Goal: Information Seeking & Learning: Check status

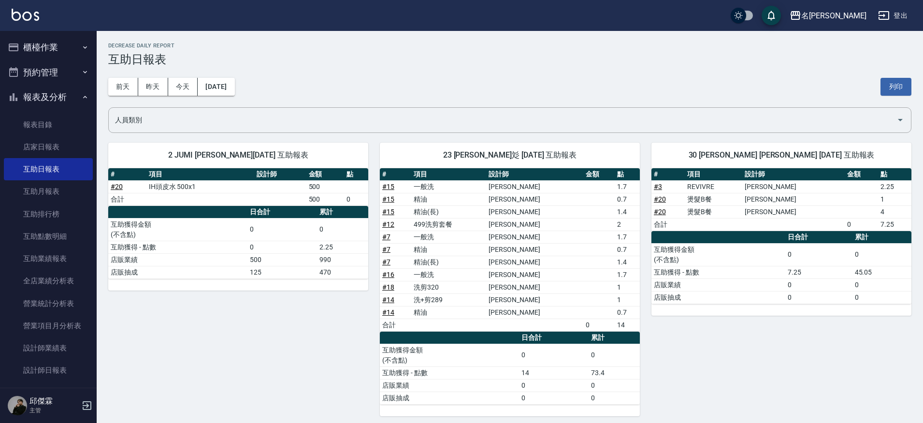
scroll to position [3, 0]
click at [386, 264] on link "# 7" at bounding box center [386, 262] width 8 height 8
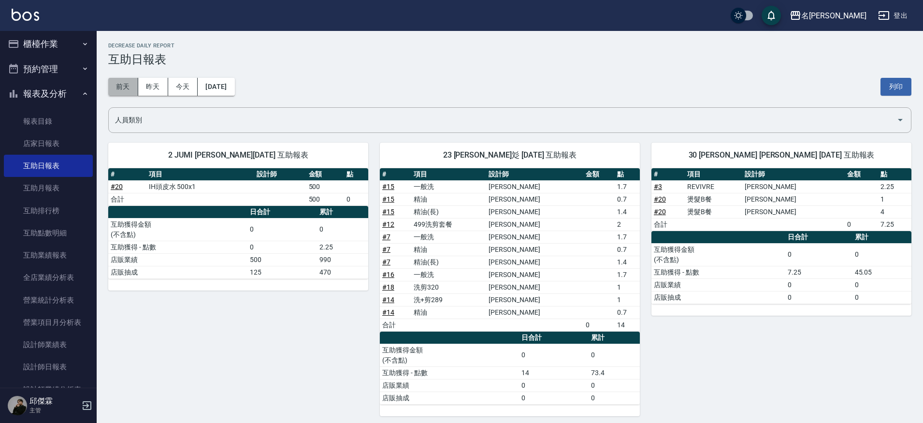
click at [130, 85] on button "前天" at bounding box center [123, 87] width 30 height 18
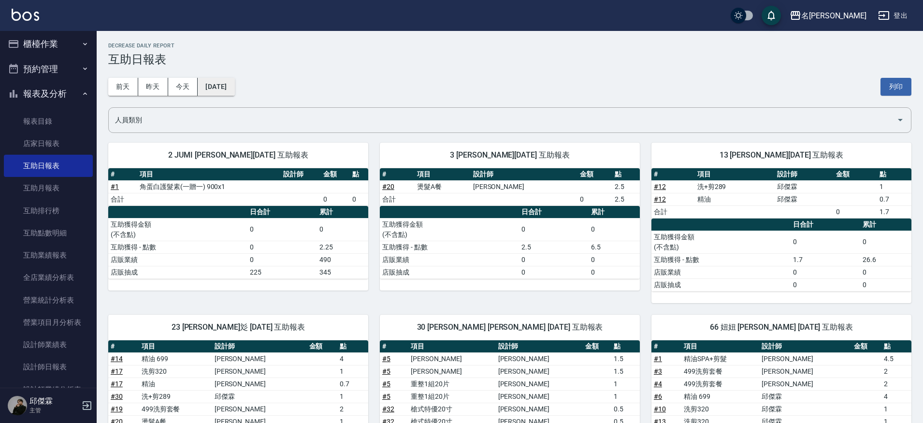
click at [222, 85] on button "2025/10/05" at bounding box center [216, 87] width 37 height 18
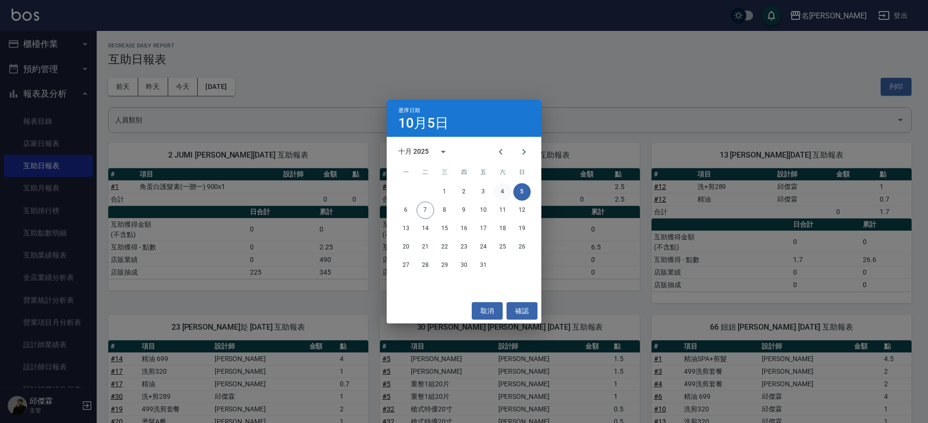
click at [504, 192] on button "4" at bounding box center [502, 191] width 17 height 17
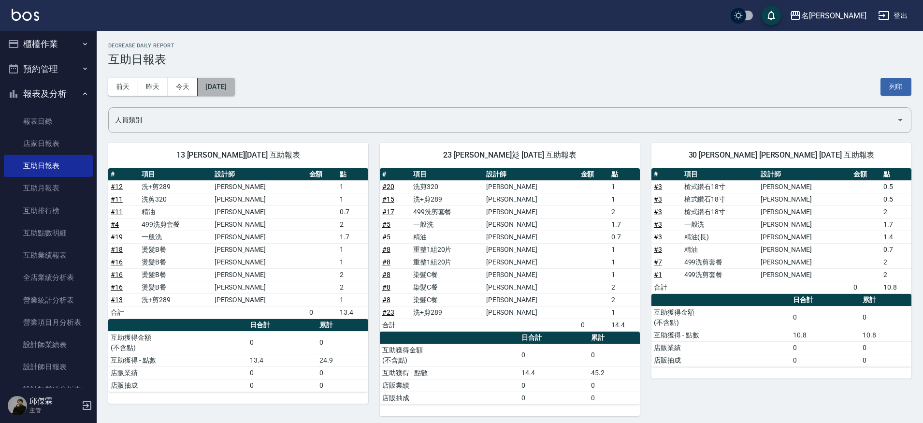
click at [225, 80] on button "2025/10/04" at bounding box center [216, 87] width 37 height 18
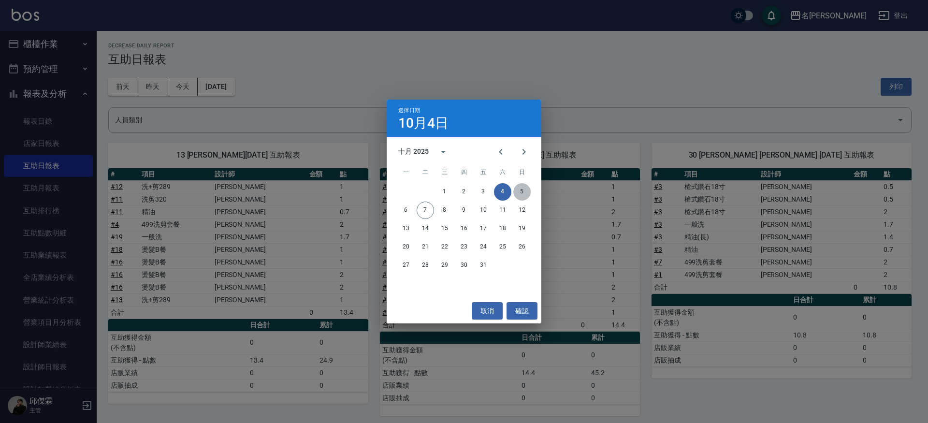
click at [521, 191] on button "5" at bounding box center [521, 191] width 17 height 17
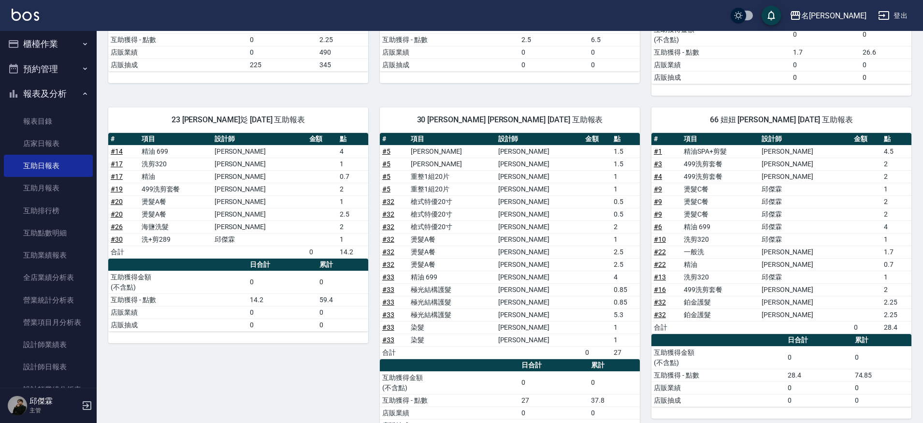
scroll to position [208, 0]
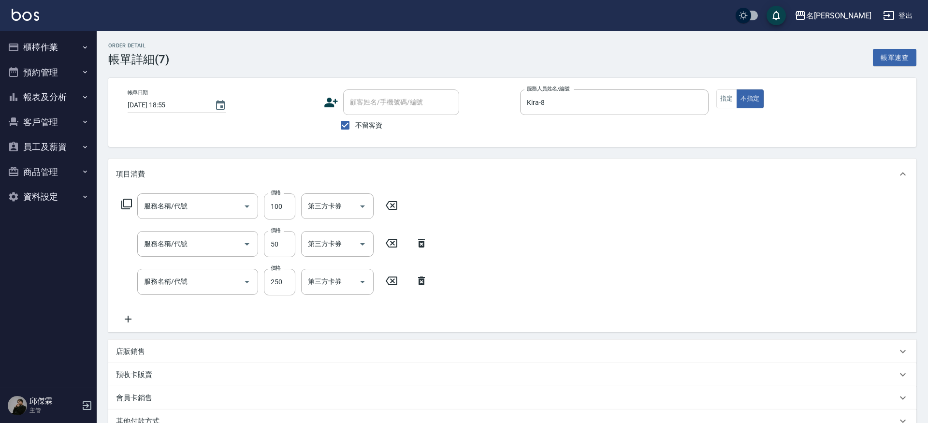
type input "[DATE] 18:55"
checkbox input "true"
type input "Kira-8"
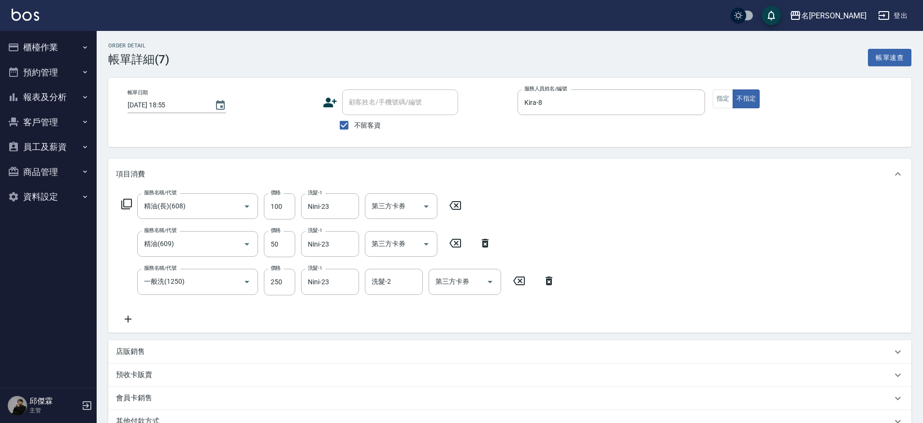
type input "精油(長)(608)"
type input "精油(609)"
type input "一般洗(1250)"
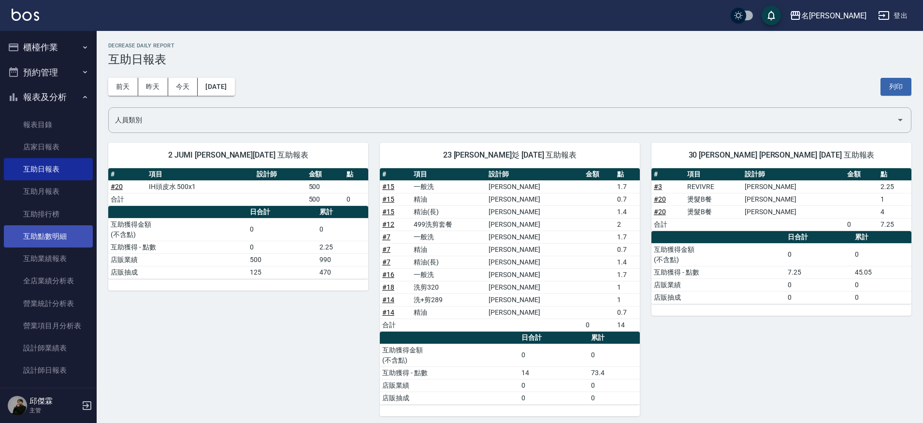
scroll to position [239, 0]
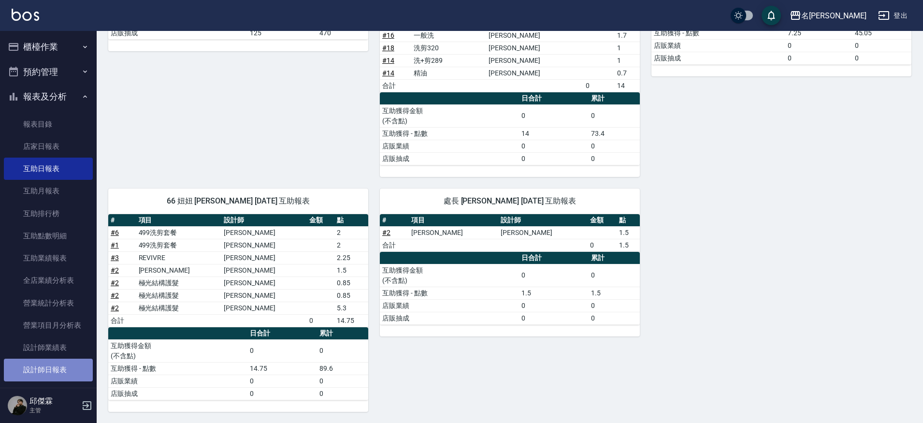
click at [59, 370] on link "設計師日報表" at bounding box center [48, 369] width 89 height 22
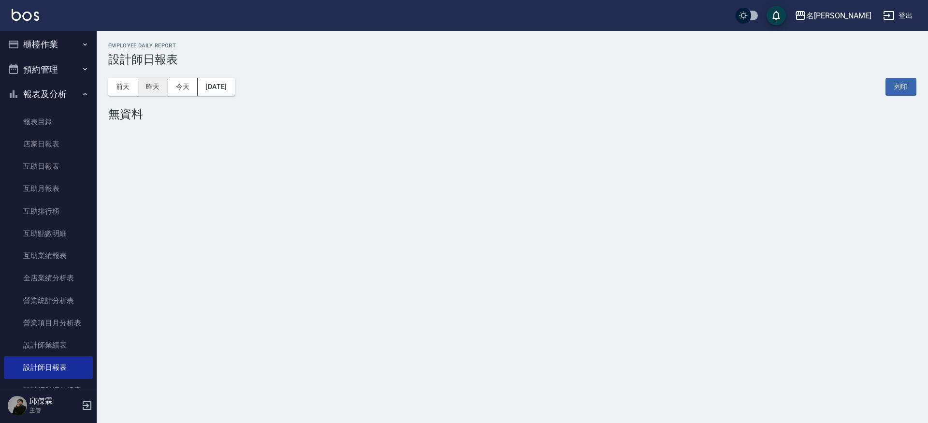
click at [163, 87] on button "昨天" at bounding box center [153, 87] width 30 height 18
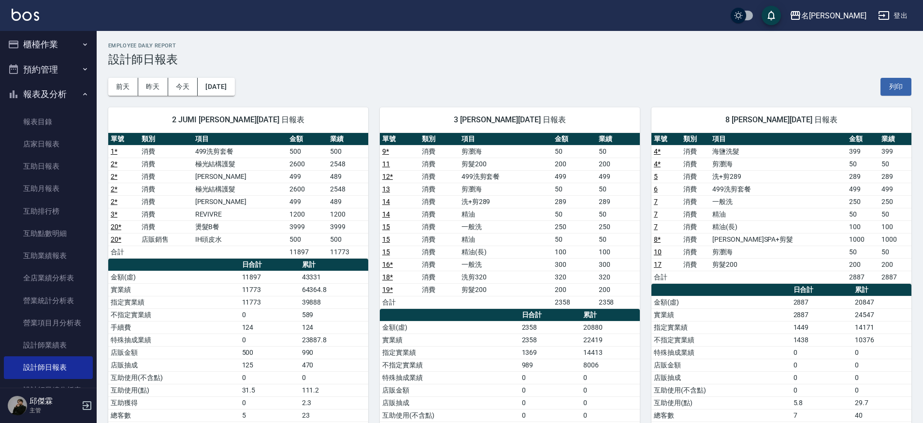
scroll to position [6, 0]
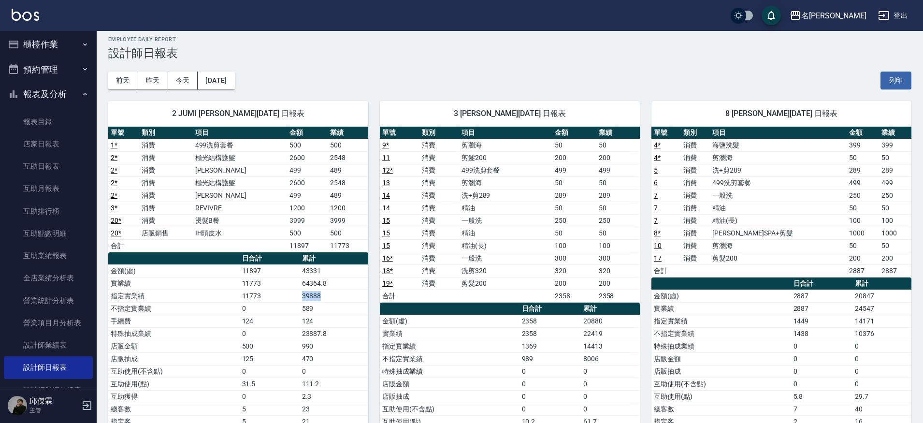
drag, startPoint x: 297, startPoint y: 292, endPoint x: 347, endPoint y: 293, distance: 50.3
click at [347, 293] on tr "指定實業績 11773 39888" at bounding box center [238, 295] width 260 height 13
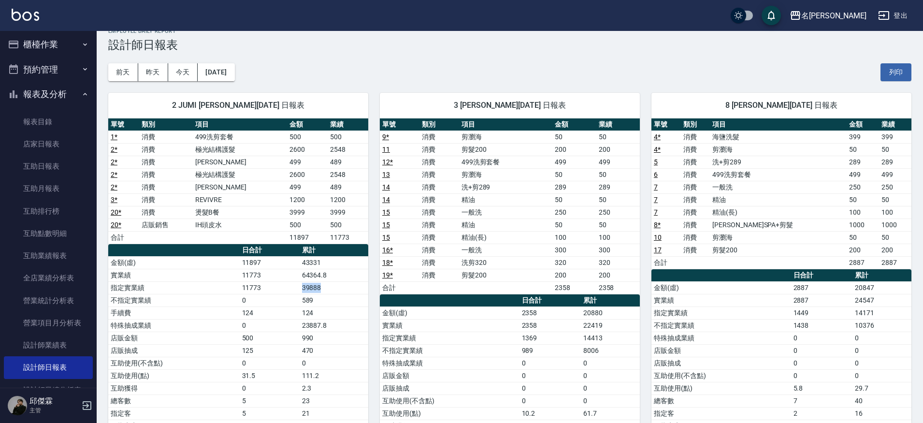
scroll to position [15, 0]
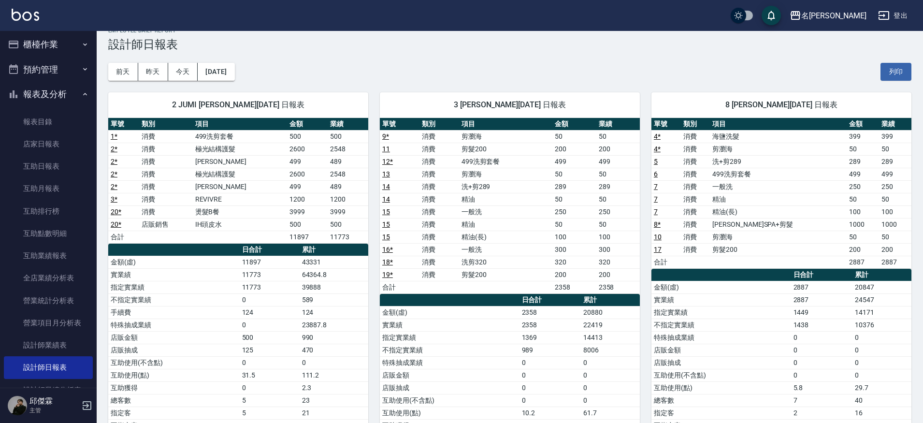
drag, startPoint x: 306, startPoint y: 278, endPoint x: 378, endPoint y: 285, distance: 71.8
click at [378, 285] on div "2 JUMI [PERSON_NAME][DATE] 日報表 單號 類別 項目 金額 業績 1 * 消費 499洗剪套餐 500 500 2 * 消費 極光結…" at bounding box center [504, 300] width 814 height 438
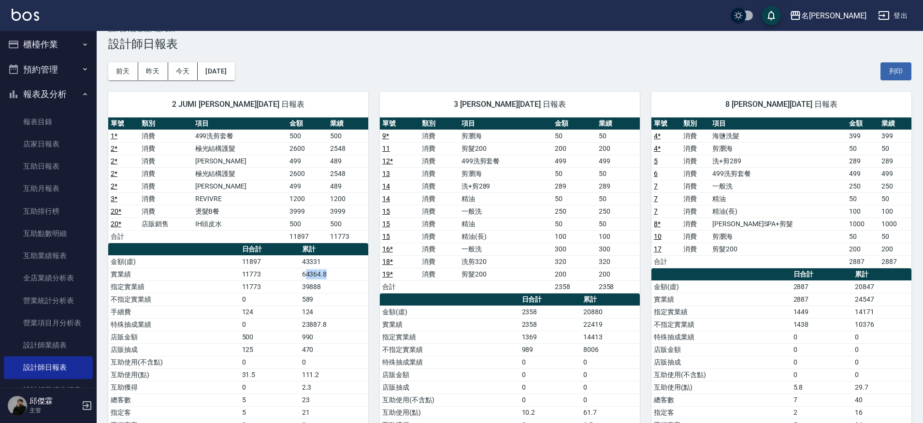
drag, startPoint x: 307, startPoint y: 273, endPoint x: 356, endPoint y: 278, distance: 48.5
click at [356, 278] on td "64364.8" at bounding box center [334, 274] width 69 height 13
